Goal: Information Seeking & Learning: Find specific fact

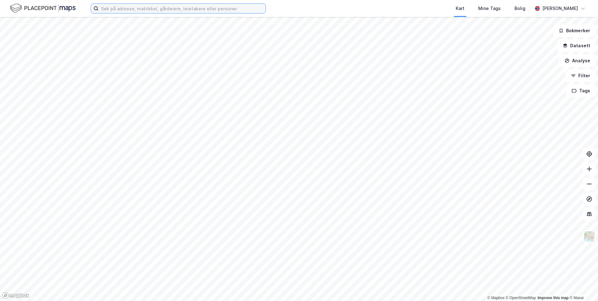
click at [187, 8] on input at bounding box center [182, 8] width 167 height 9
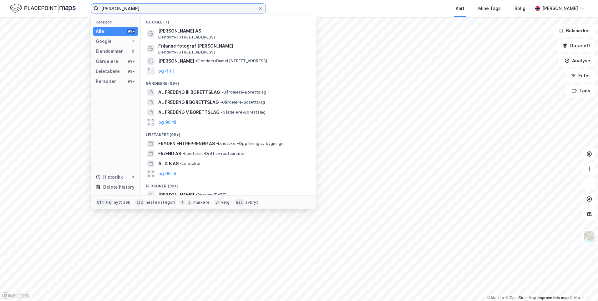
type input "[PERSON_NAME]"
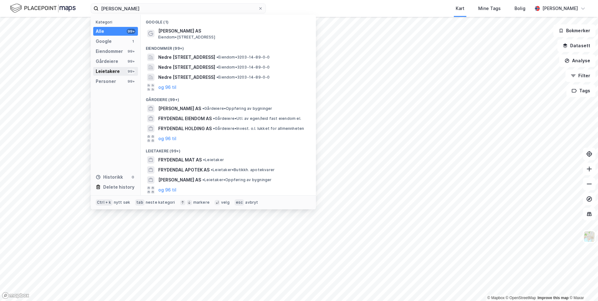
click at [105, 72] on div "Leietakere" at bounding box center [108, 72] width 24 height 8
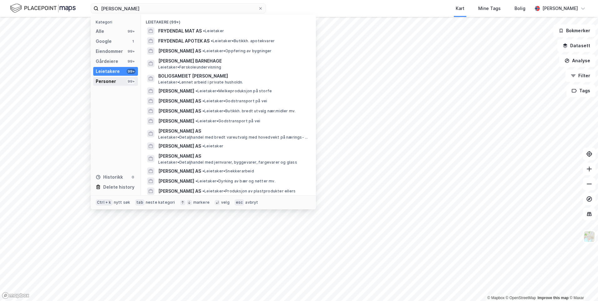
click at [106, 77] on div "Personer 99+" at bounding box center [115, 81] width 45 height 9
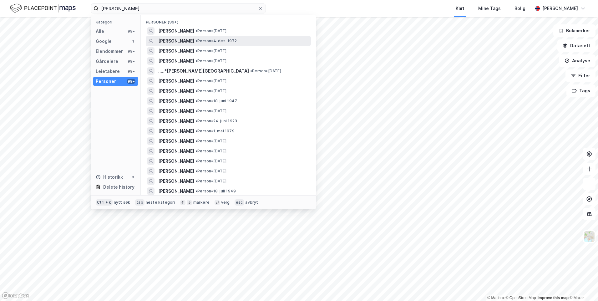
click at [279, 43] on div "[PERSON_NAME] • Person • [DATE]" at bounding box center [233, 41] width 151 height 8
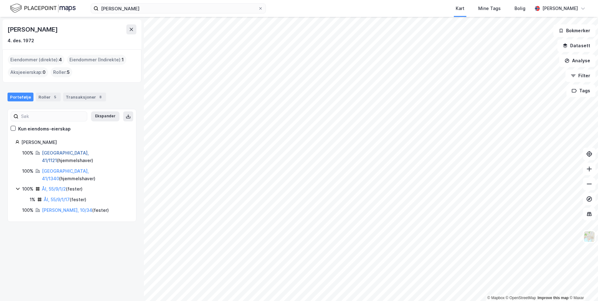
click at [59, 155] on link "[GEOGRAPHIC_DATA], 41/1121" at bounding box center [65, 156] width 47 height 13
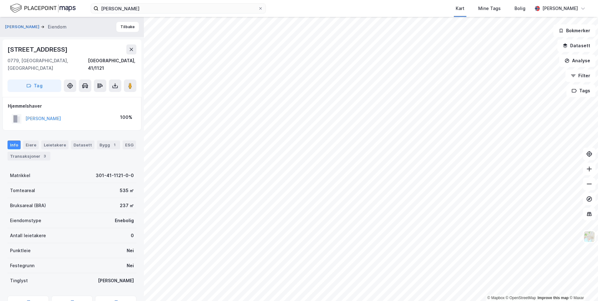
click at [37, 155] on div "Info [PERSON_NAME] Datasett Bygg 1 ESG Transaksjoner 3" at bounding box center [72, 148] width 144 height 30
click at [36, 152] on div "Transaksjoner 3" at bounding box center [29, 156] width 43 height 9
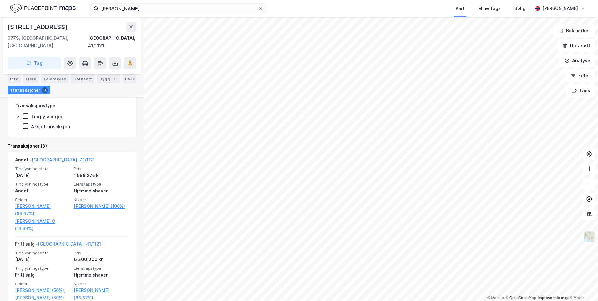
scroll to position [156, 0]
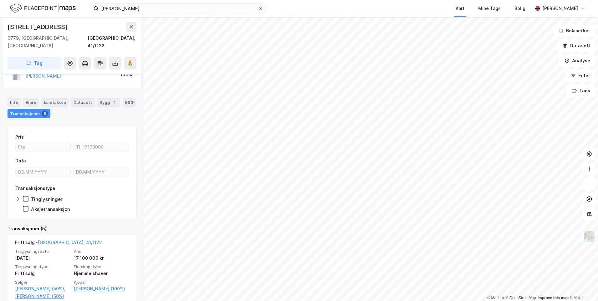
scroll to position [31, 0]
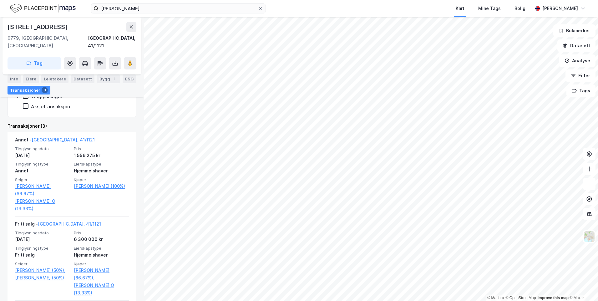
scroll to position [156, 0]
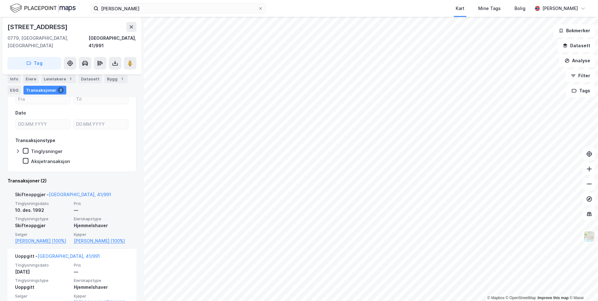
scroll to position [95, 0]
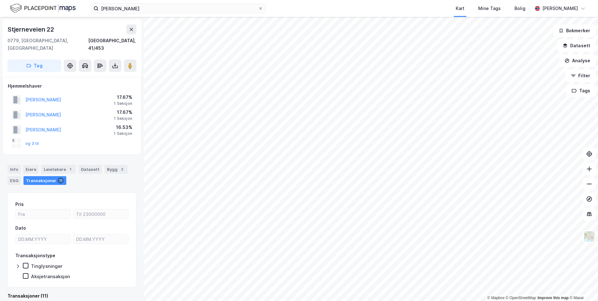
scroll to position [1, 0]
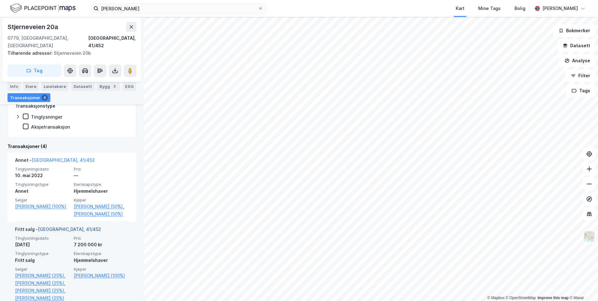
scroll to position [156, 0]
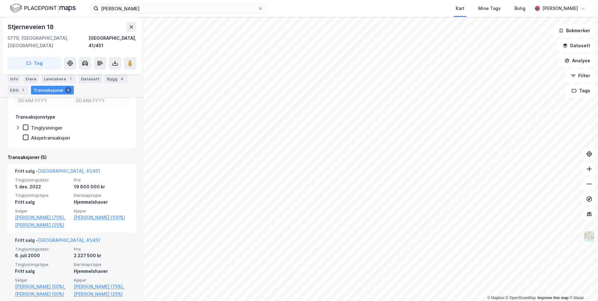
scroll to position [125, 0]
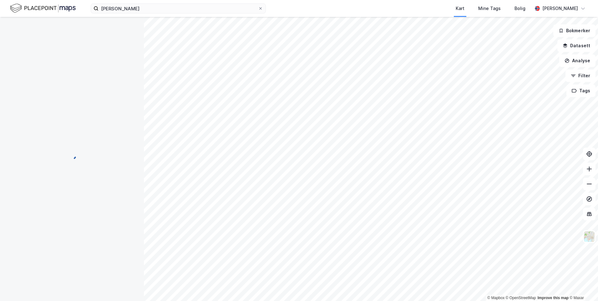
scroll to position [81, 0]
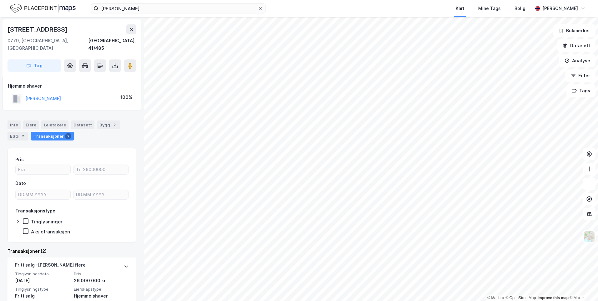
scroll to position [81, 0]
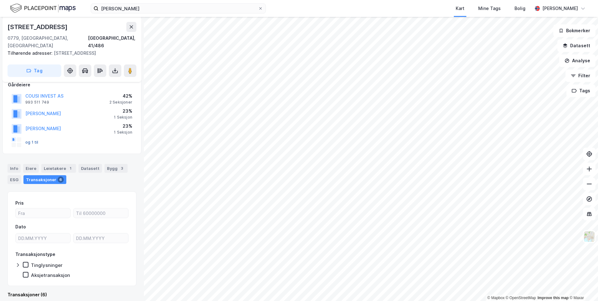
click at [0, 0] on button "og 1 til" at bounding box center [0, 0] width 0 height 0
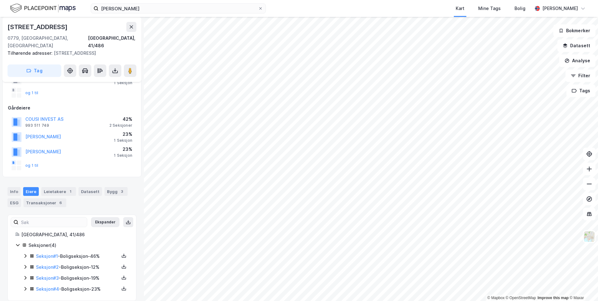
click at [23, 275] on icon at bounding box center [25, 277] width 5 height 5
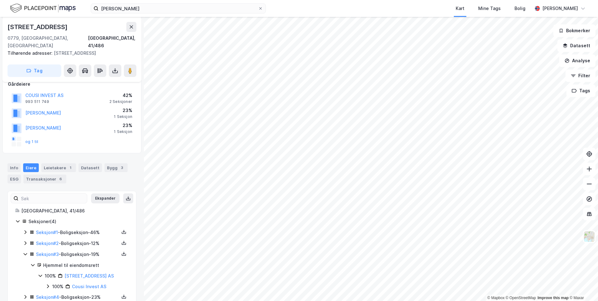
scroll to position [90, 0]
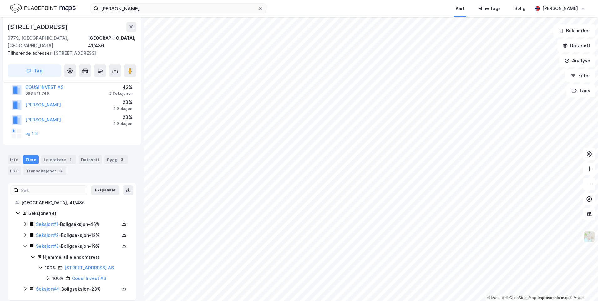
click at [20, 280] on div "Seksjoner ( 4 ) Seksjon # 1 - Boligseksjon - 46% Seksjon # 2 - Boligseksjon - 1…" at bounding box center [71, 252] width 113 height 84
click at [24, 286] on icon at bounding box center [25, 288] width 5 height 5
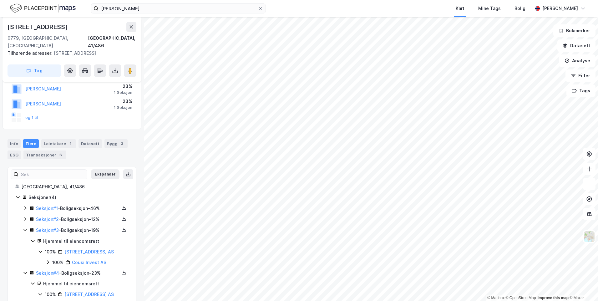
scroll to position [121, 0]
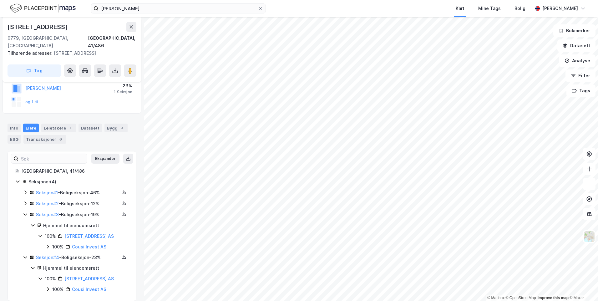
click at [25, 201] on icon at bounding box center [25, 203] width 5 height 5
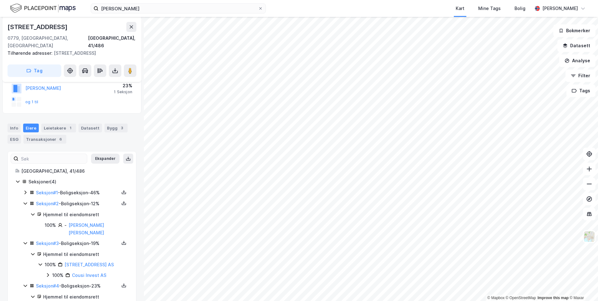
click at [25, 190] on icon at bounding box center [25, 192] width 5 height 5
